Goal: Task Accomplishment & Management: Complete application form

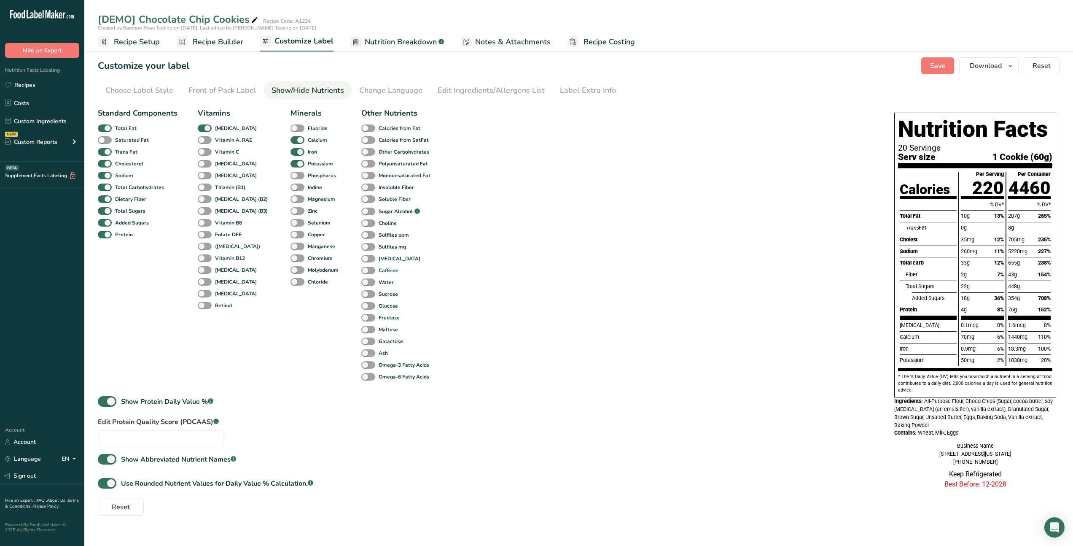
click at [153, 45] on span "Recipe Setup" at bounding box center [137, 41] width 46 height 11
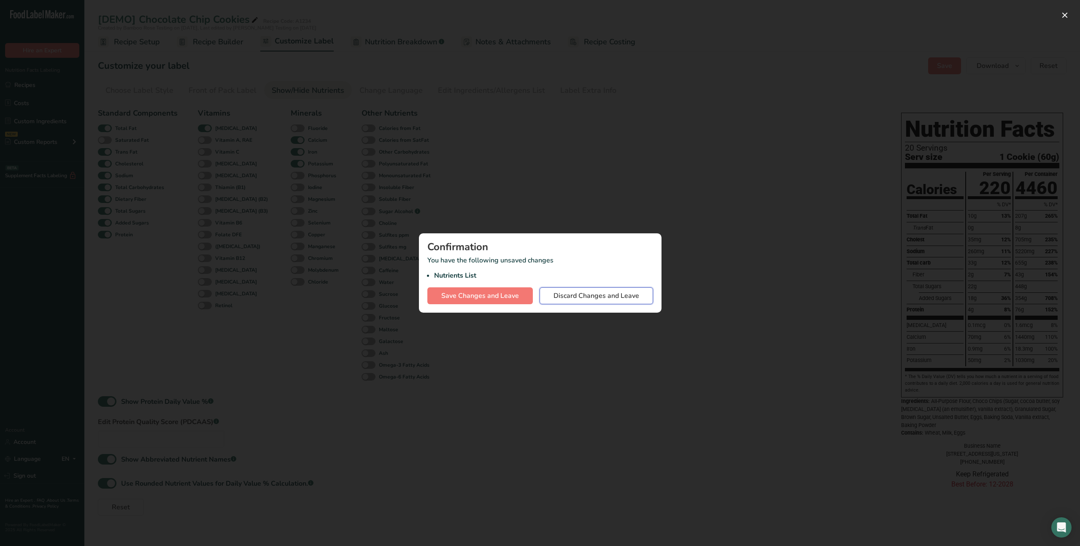
click at [607, 299] on span "Discard Changes and Leave" at bounding box center [596, 296] width 86 height 10
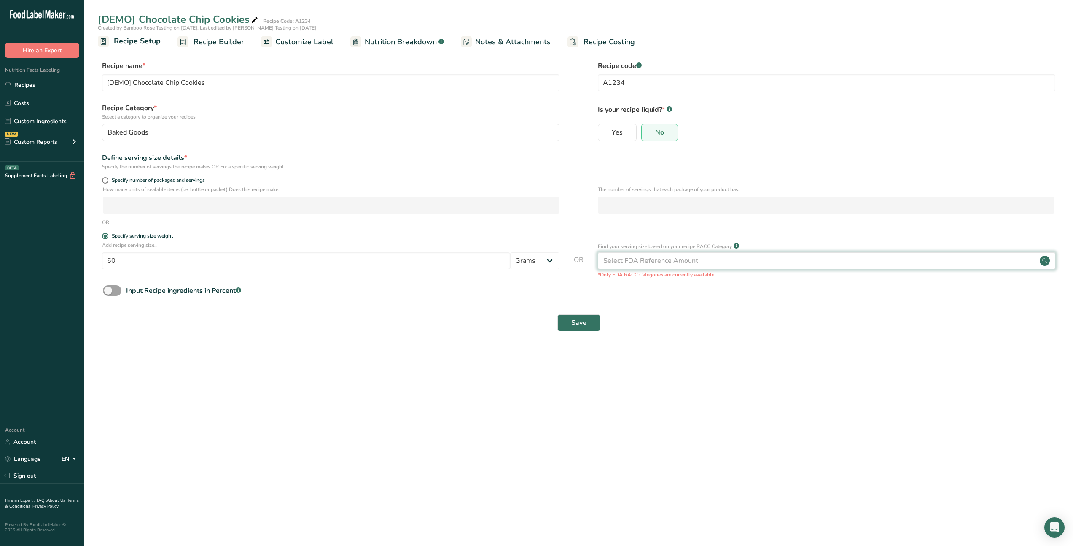
click at [641, 262] on div "Select FDA Reference Amount" at bounding box center [651, 261] width 95 height 10
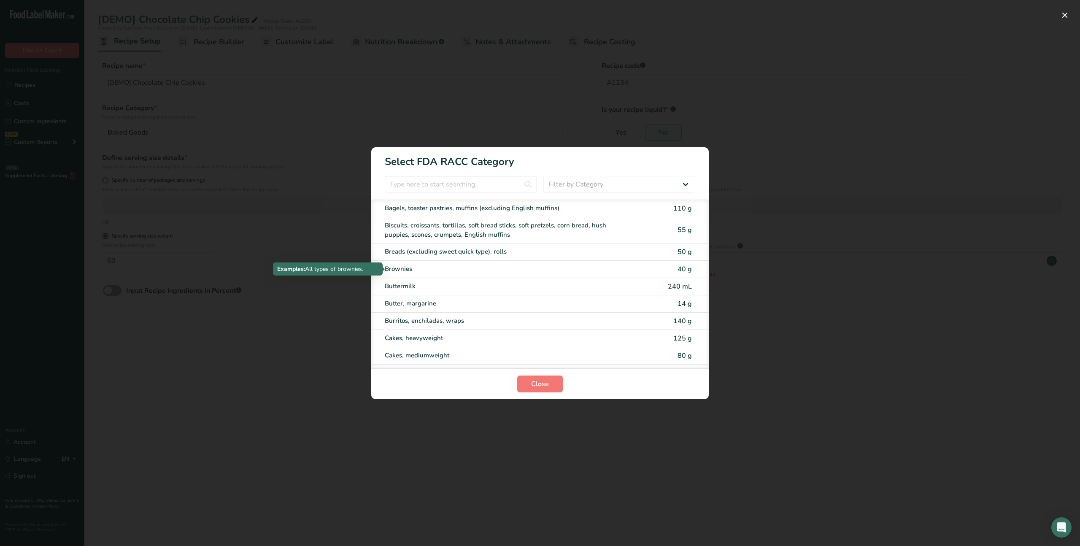
click at [412, 271] on div "Brownies" at bounding box center [505, 269] width 240 height 10
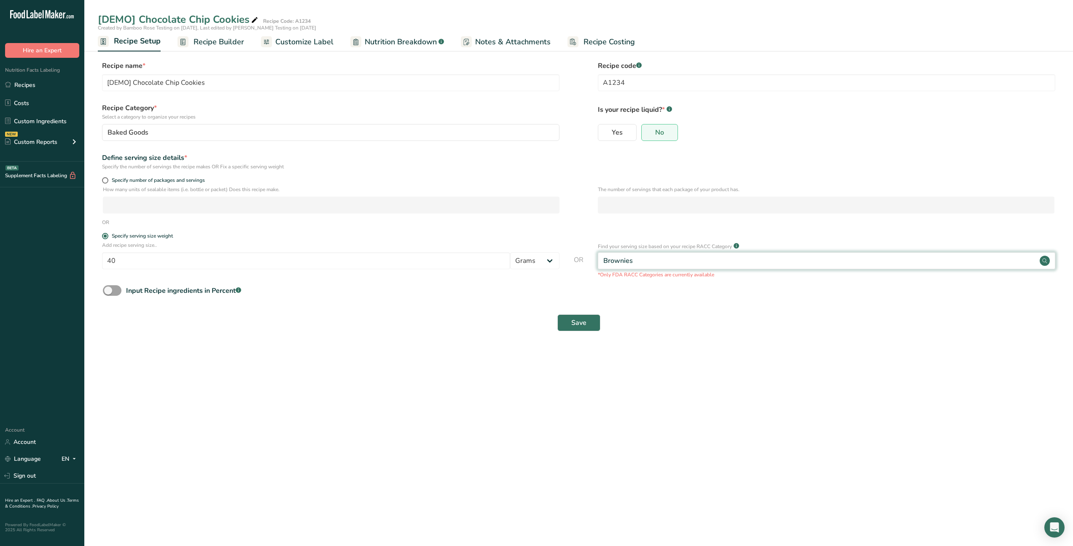
click at [655, 261] on div "Brownies" at bounding box center [827, 260] width 458 height 17
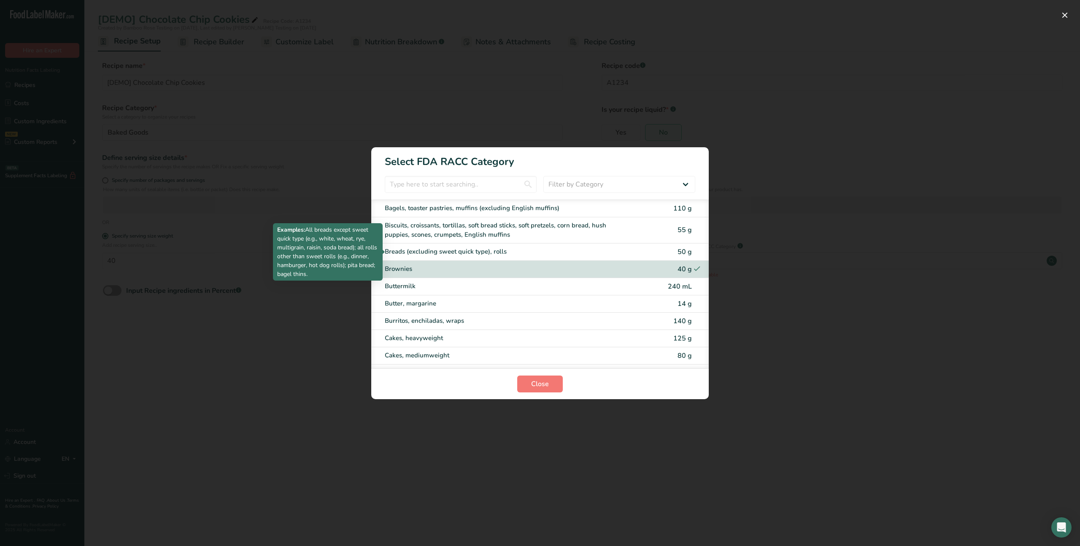
click at [482, 254] on div "Breads (excluding sweet quick type), rolls" at bounding box center [505, 252] width 240 height 10
type input "50"
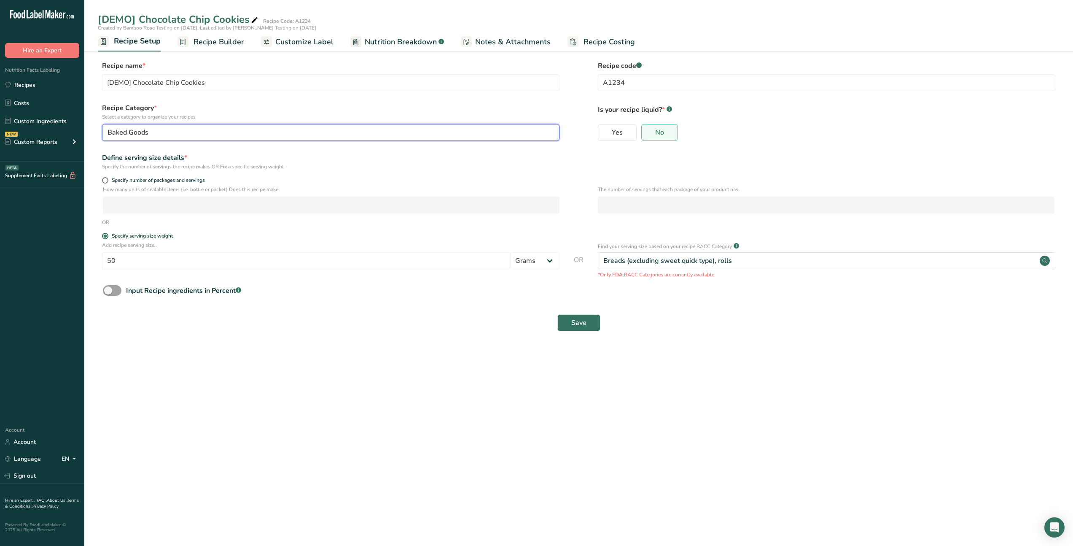
click at [432, 131] on div "Baked Goods" at bounding box center [329, 132] width 442 height 10
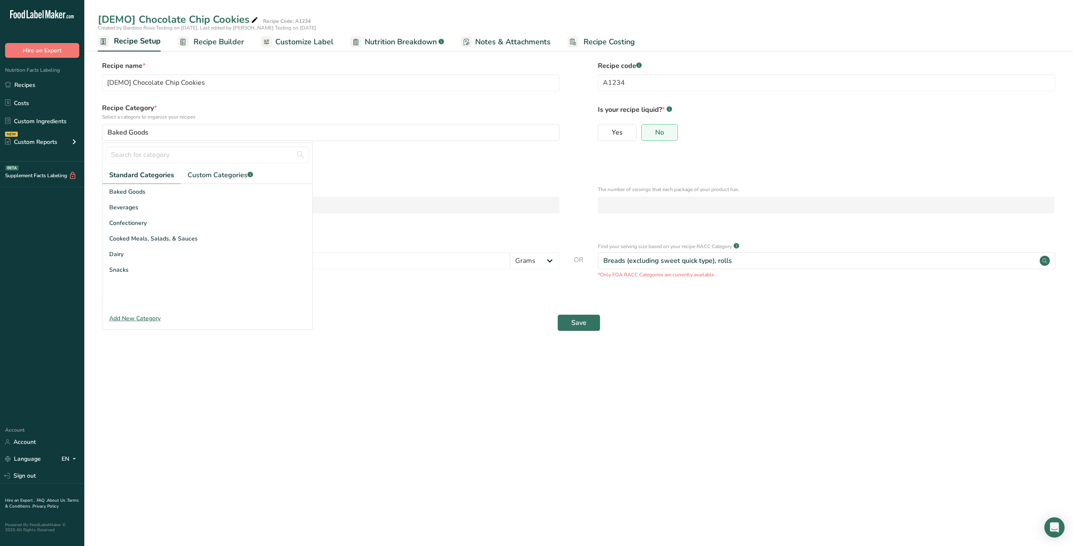
click at [448, 166] on div "Specify the number of servings the recipe makes OR Fix a specific serving weight" at bounding box center [331, 167] width 458 height 8
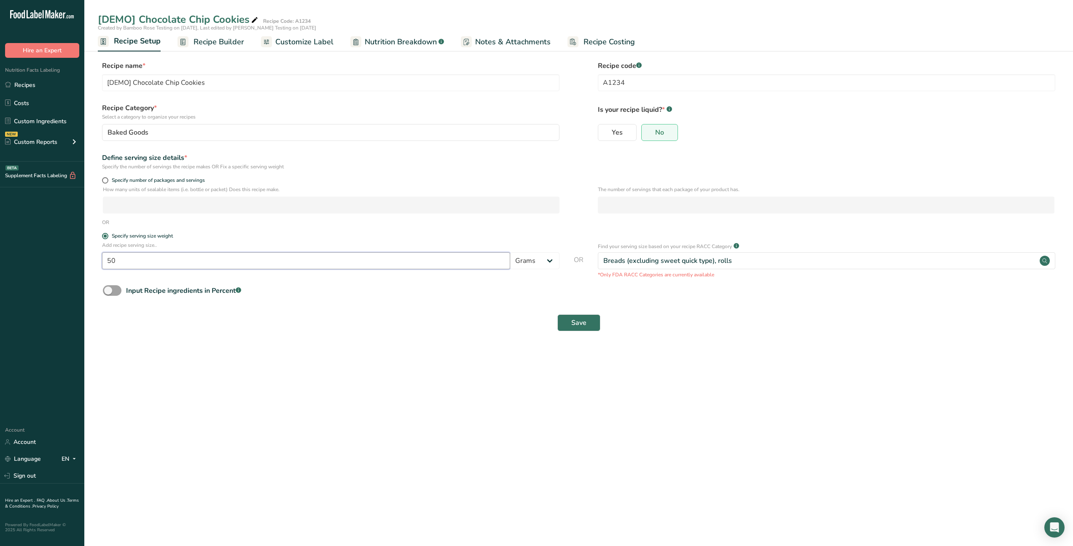
click at [221, 256] on input "50" at bounding box center [306, 260] width 408 height 17
click at [128, 180] on span "Specify number of packages and servings" at bounding box center [156, 180] width 97 height 6
click at [108, 180] on input "Specify number of packages and servings" at bounding box center [104, 180] width 5 height 5
radio input "true"
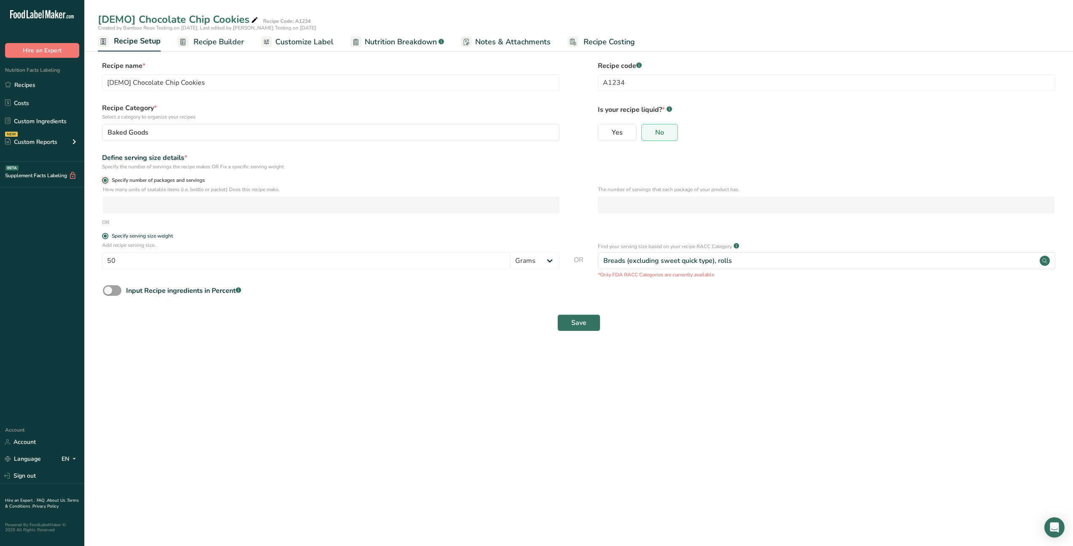
radio input "false"
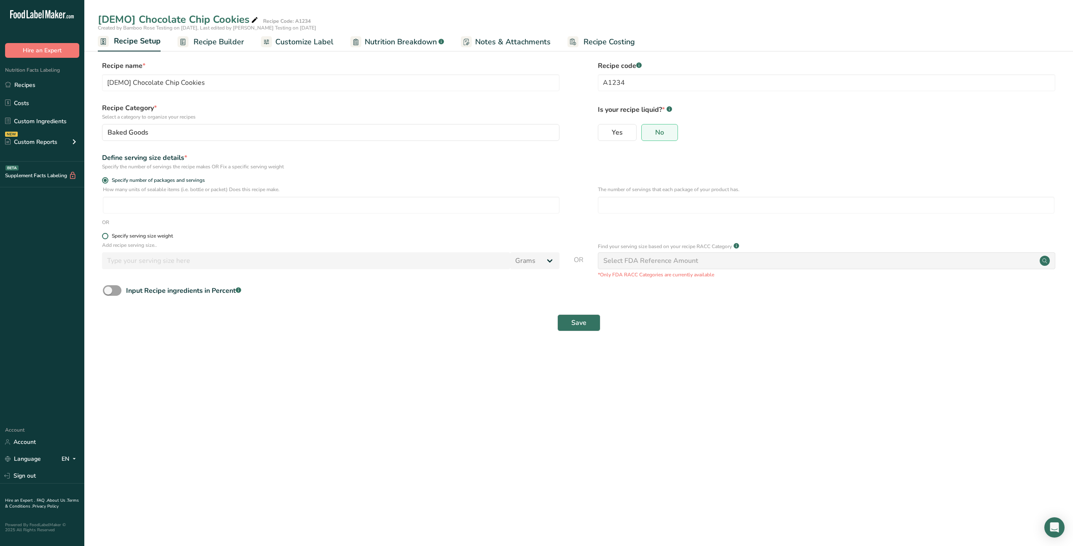
click at [117, 238] on div "Specify serving size weight" at bounding box center [142, 236] width 61 height 6
click at [108, 238] on input "Specify serving size weight" at bounding box center [104, 235] width 5 height 5
radio input "true"
radio input "false"
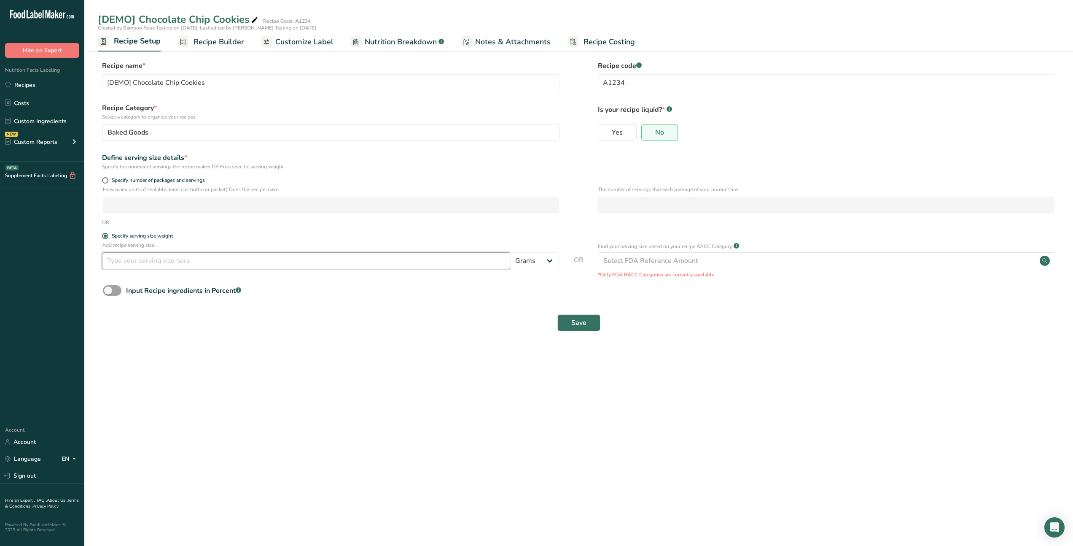
click at [380, 264] on input "number" at bounding box center [306, 260] width 408 height 17
click at [527, 258] on select "Grams kg mg mcg lb oz l mL fl oz tbsp tsp cup qt gallon" at bounding box center [534, 260] width 49 height 17
click at [539, 266] on select "Grams kg mg mcg lb oz l mL fl oz tbsp tsp cup qt gallon" at bounding box center [534, 260] width 49 height 17
click at [539, 263] on select "Grams kg mg mcg lb oz l mL fl oz tbsp tsp cup qt gallon" at bounding box center [534, 260] width 49 height 17
select select "18"
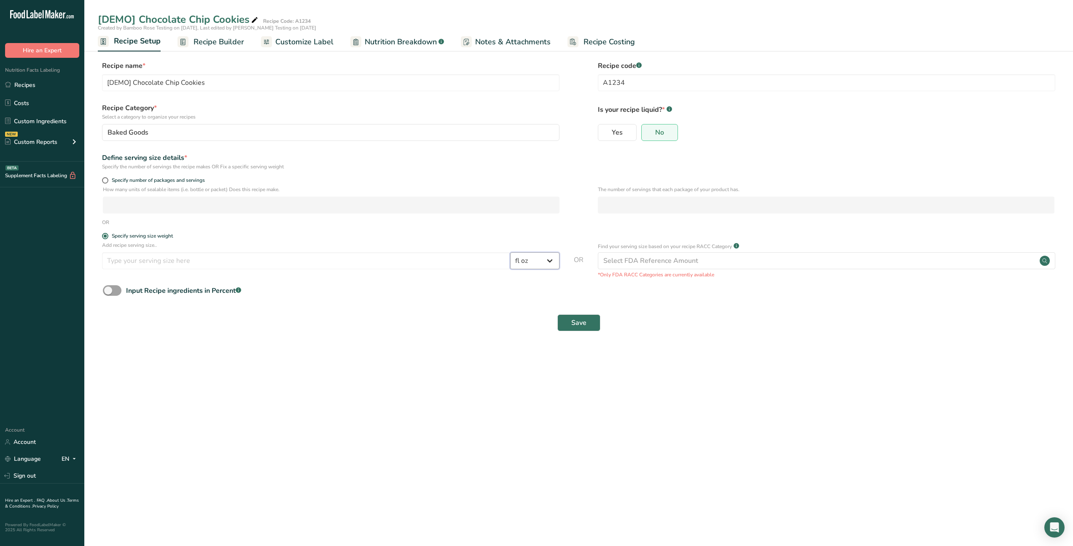
click at [510, 252] on select "Grams kg mg mcg lb oz l mL fl oz tbsp tsp cup qt gallon" at bounding box center [534, 260] width 49 height 17
select select "22"
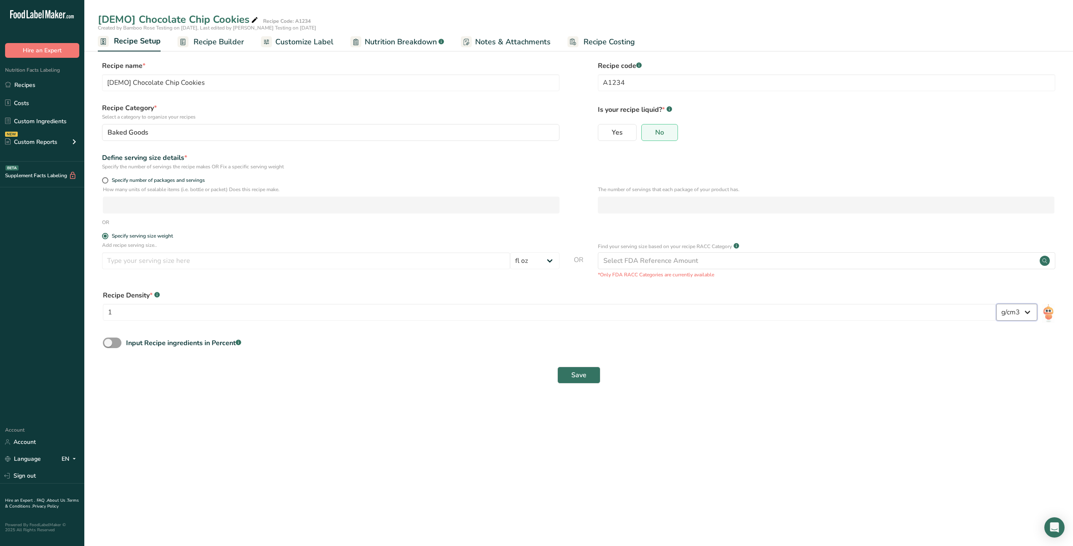
click at [1010, 316] on select "lb/ft3 g/cm3" at bounding box center [1017, 312] width 41 height 17
click at [1014, 315] on select "lb/ft3 g/cm3" at bounding box center [1017, 312] width 41 height 17
